Goal: Transaction & Acquisition: Purchase product/service

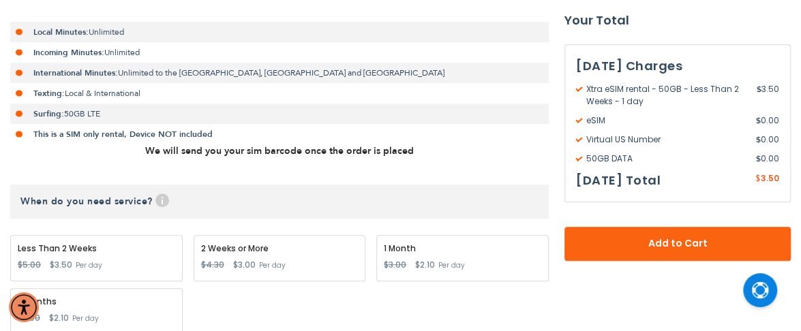
scroll to position [409, 0]
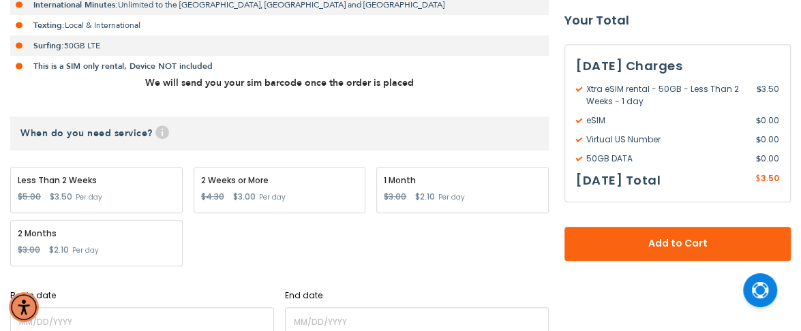
click at [288, 189] on div "2 Weeks or More Special Price $3.00 Regular Price $4.30 Per day" at bounding box center [280, 190] width 172 height 46
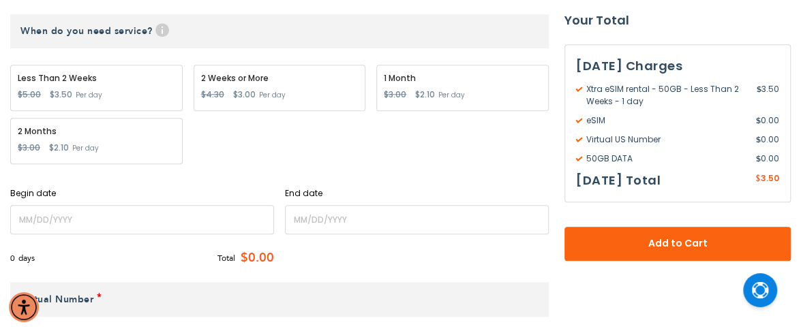
scroll to position [545, 0]
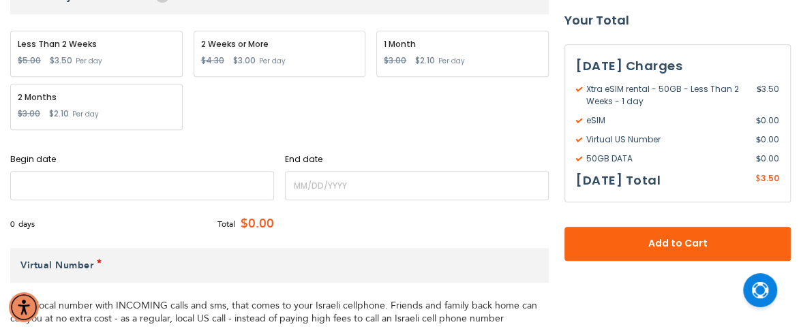
click at [175, 189] on input "name" at bounding box center [142, 185] width 264 height 29
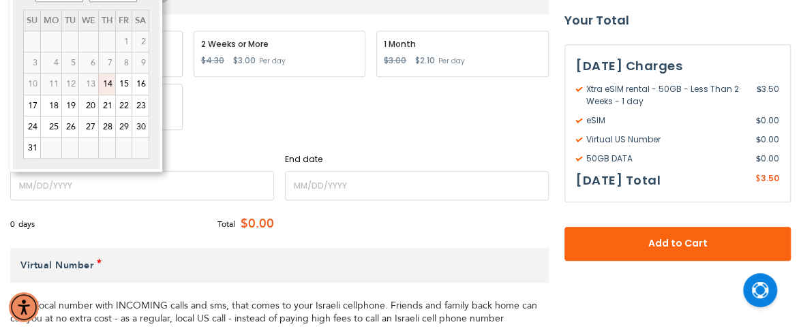
click at [110, 87] on link "14" at bounding box center [107, 84] width 16 height 20
type input "[DATE]"
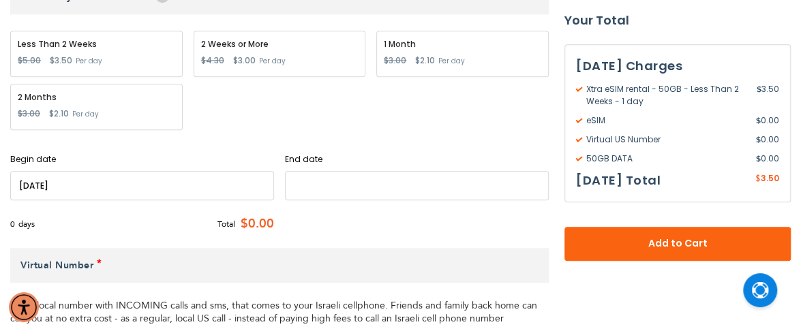
click at [299, 180] on input "name" at bounding box center [417, 185] width 264 height 29
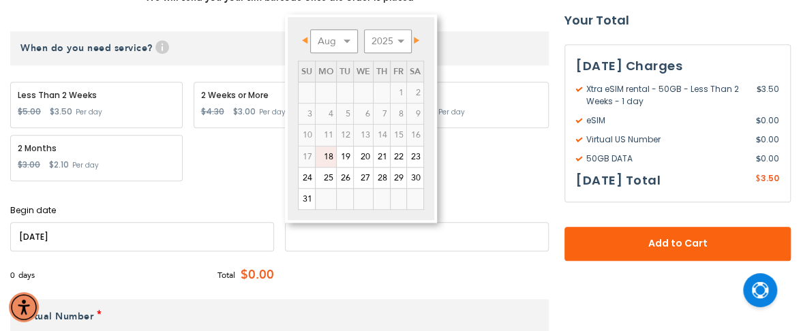
scroll to position [477, 0]
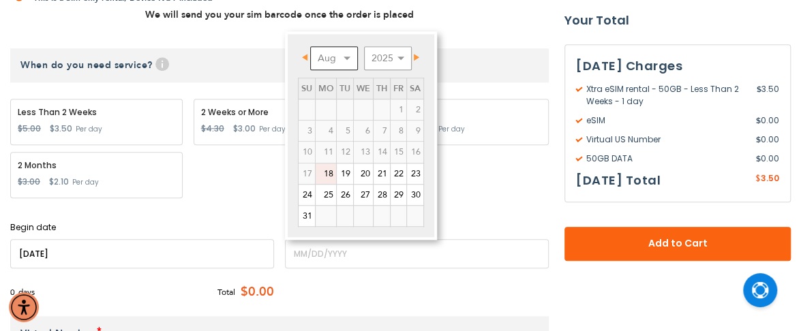
click at [348, 59] on select "Aug Sep Oct Nov Dec" at bounding box center [334, 58] width 48 height 24
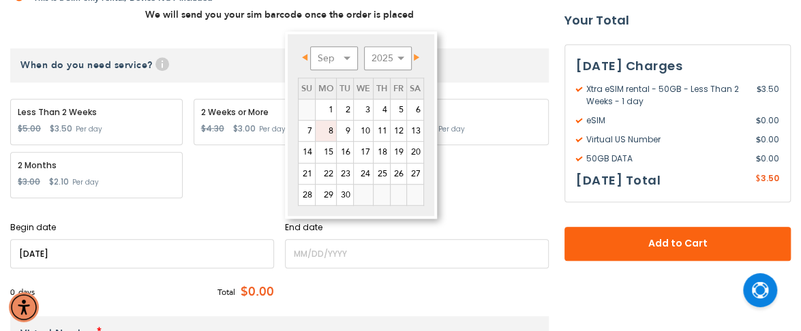
click at [332, 129] on link "8" at bounding box center [325, 131] width 20 height 20
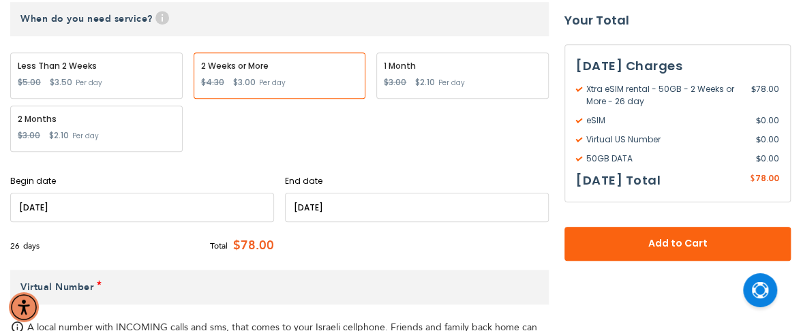
scroll to position [545, 0]
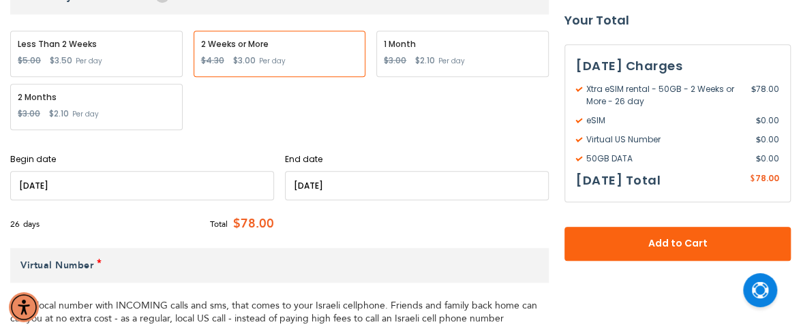
click at [339, 179] on input "name" at bounding box center [417, 185] width 264 height 29
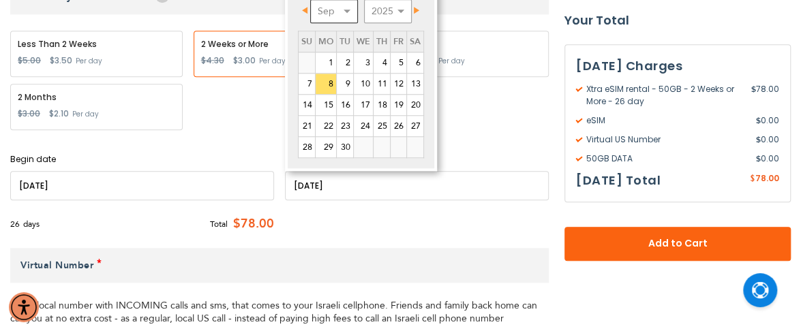
scroll to position [544, 0]
click at [349, 10] on select "Aug Sep Oct Nov Dec" at bounding box center [334, 12] width 48 height 24
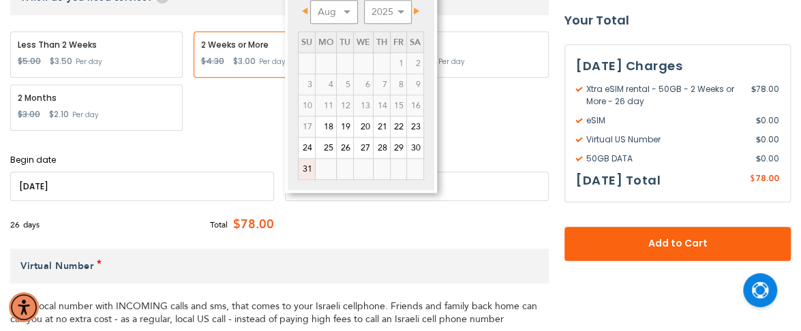
click at [311, 167] on link "31" at bounding box center [306, 169] width 16 height 20
type input "[DATE]"
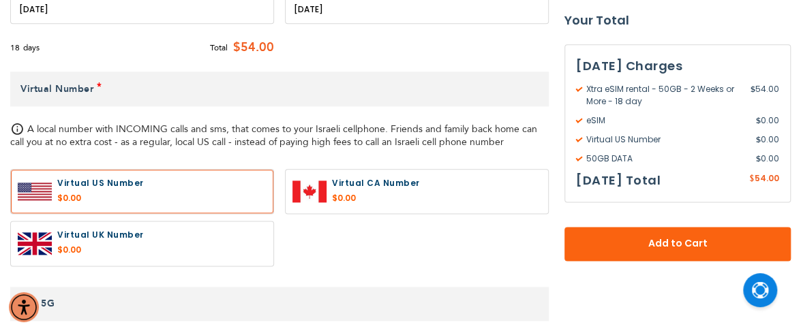
scroll to position [749, 0]
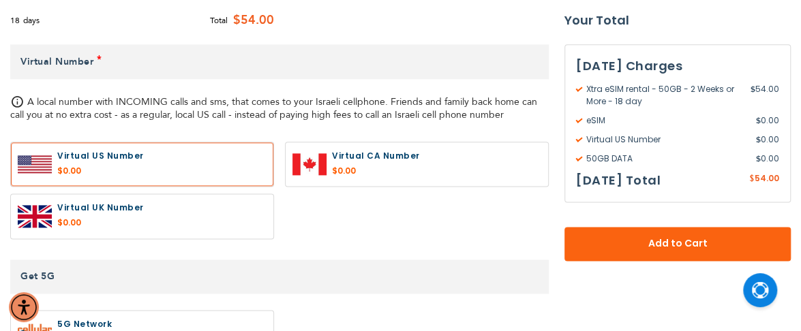
click at [369, 172] on label at bounding box center [417, 164] width 262 height 44
radio input "true"
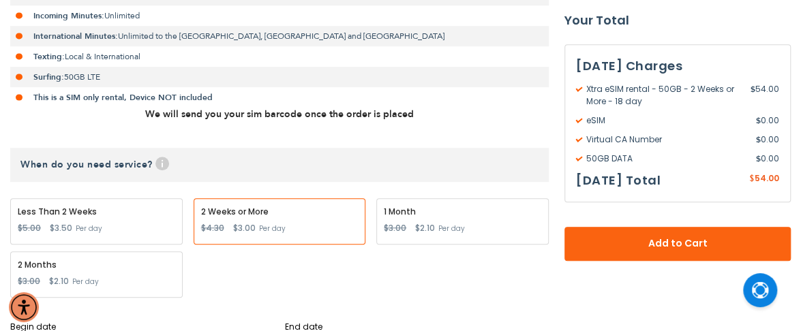
scroll to position [408, 0]
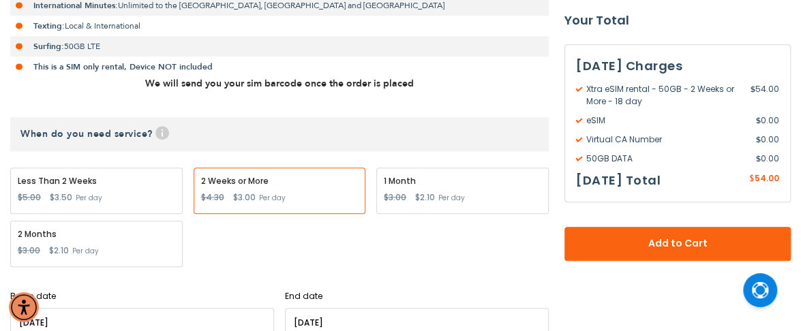
click at [429, 189] on div "1 Month Special Price $2.10 Regular Price $3.00 Per day" at bounding box center [462, 191] width 172 height 46
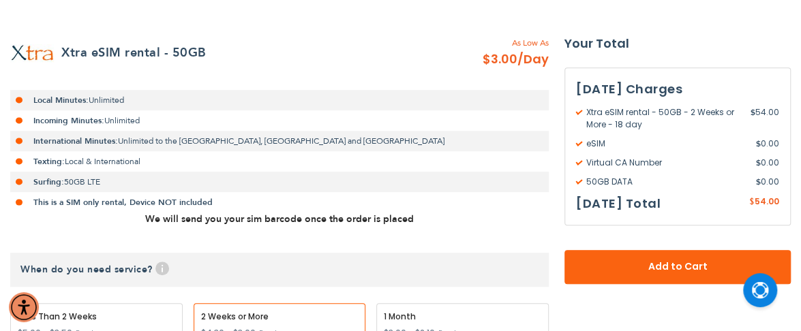
scroll to position [409, 0]
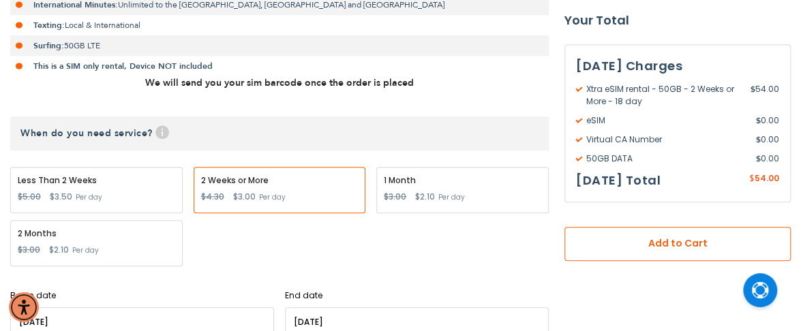
click at [683, 246] on span "Add to Cart" at bounding box center [677, 244] width 136 height 14
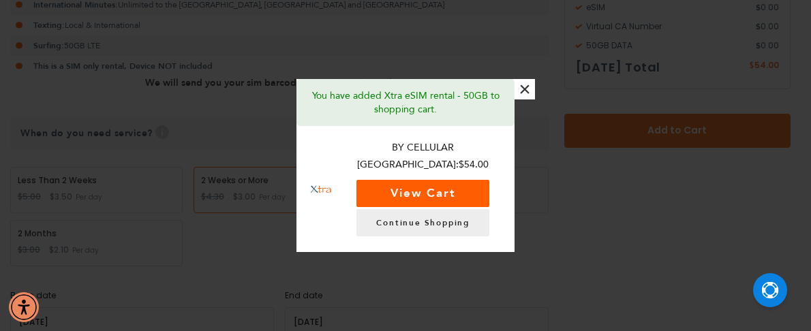
click at [466, 182] on button "View Cart" at bounding box center [422, 193] width 133 height 27
